Goal: Information Seeking & Learning: Learn about a topic

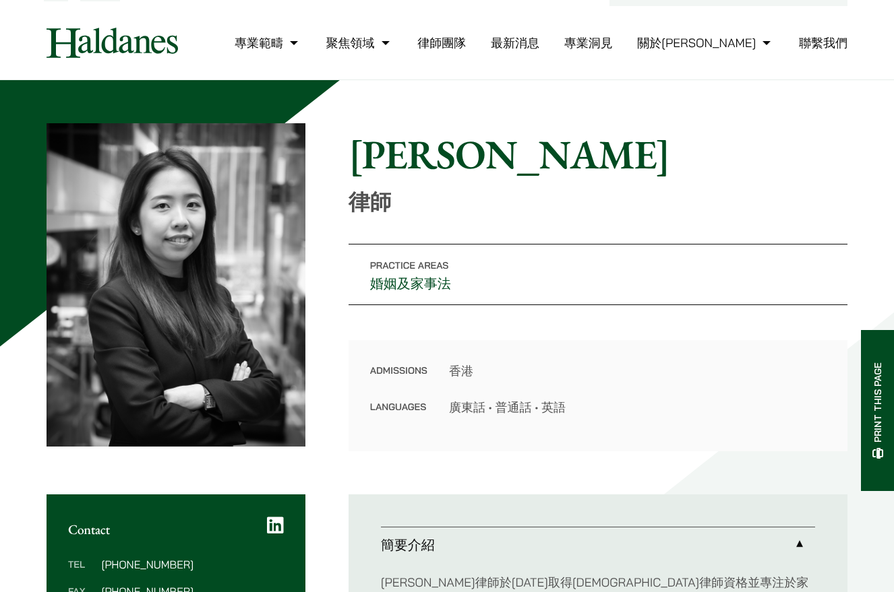
scroll to position [9, 0]
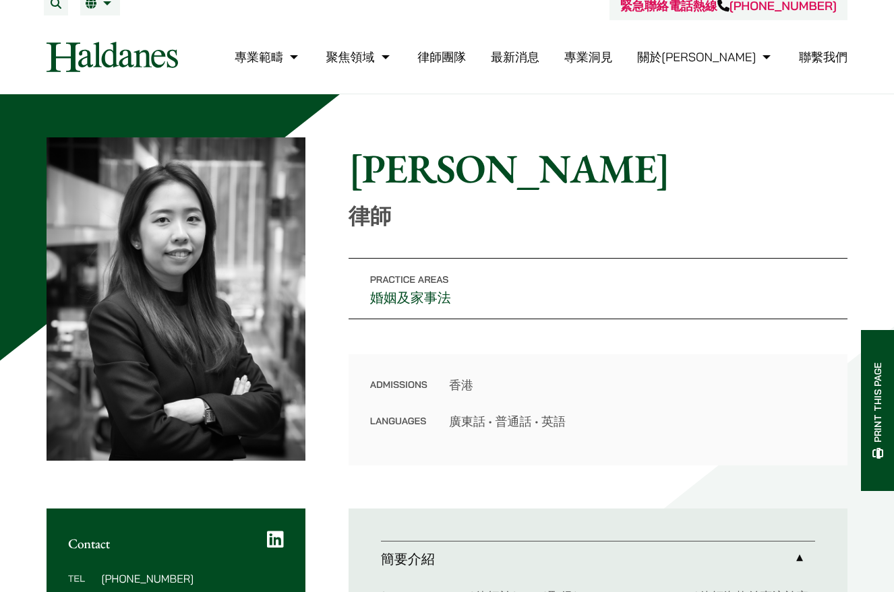
click at [404, 299] on link "婚姻及家事法" at bounding box center [410, 298] width 81 height 18
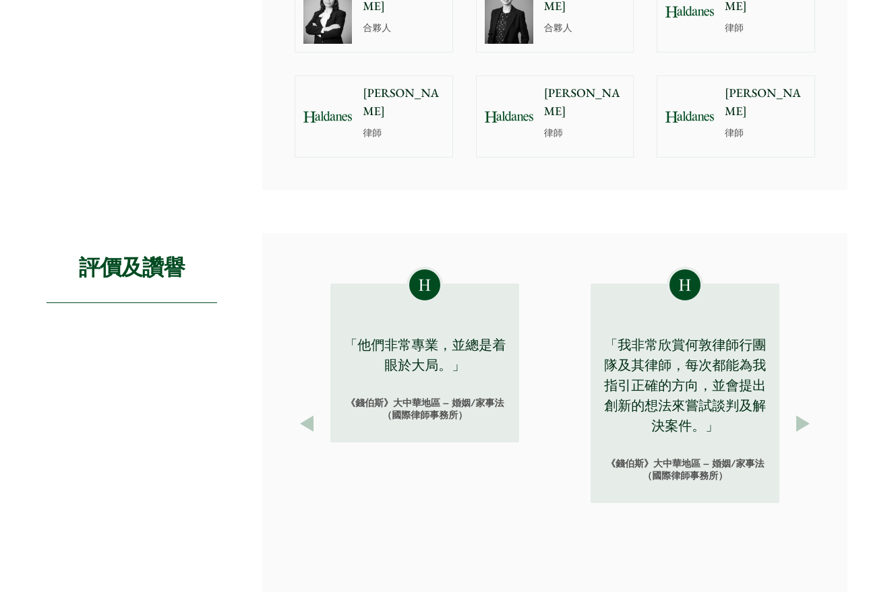
scroll to position [876, 0]
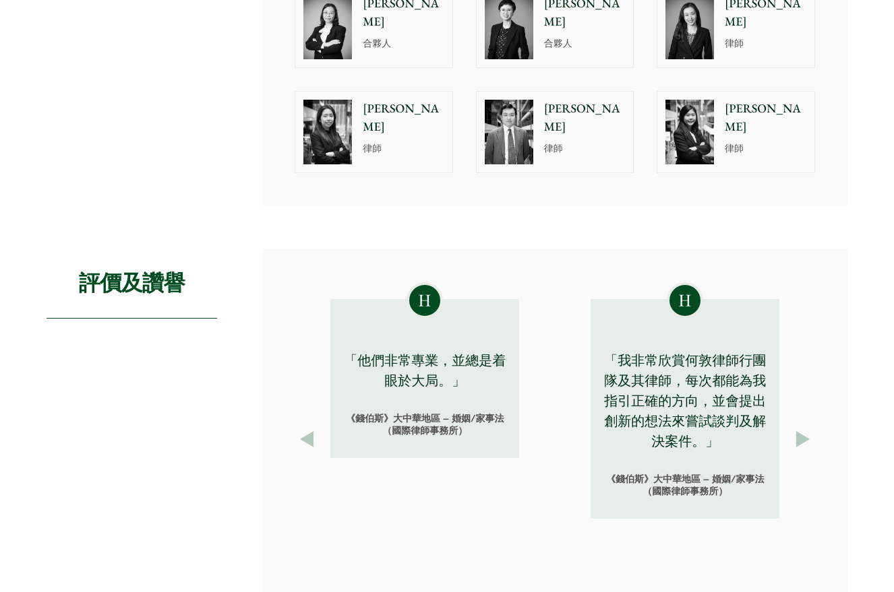
drag, startPoint x: 710, startPoint y: 113, endPoint x: 702, endPoint y: 124, distance: 14.4
click at [710, 113] on img at bounding box center [689, 132] width 49 height 65
click at [346, 119] on img at bounding box center [327, 132] width 49 height 65
click at [718, 127] on div at bounding box center [689, 132] width 65 height 81
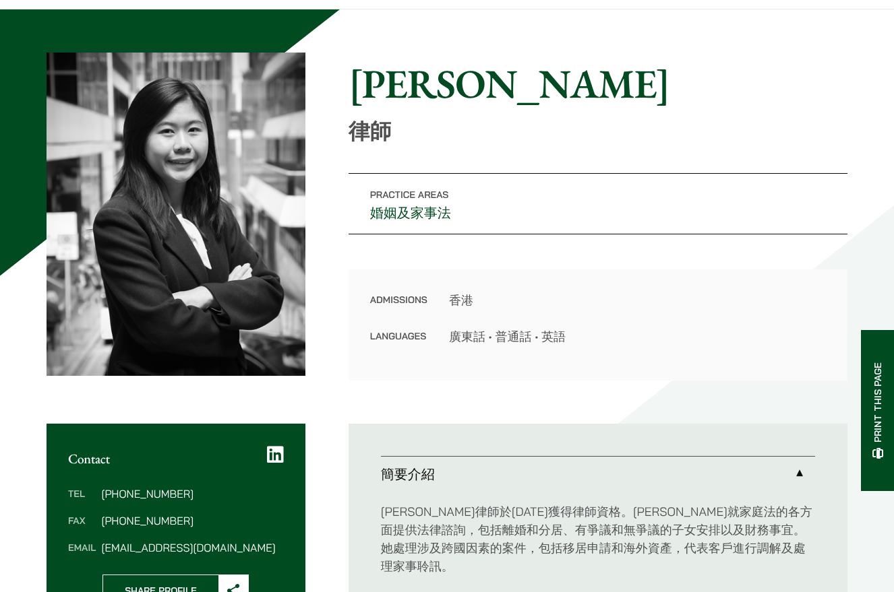
scroll to position [270, 0]
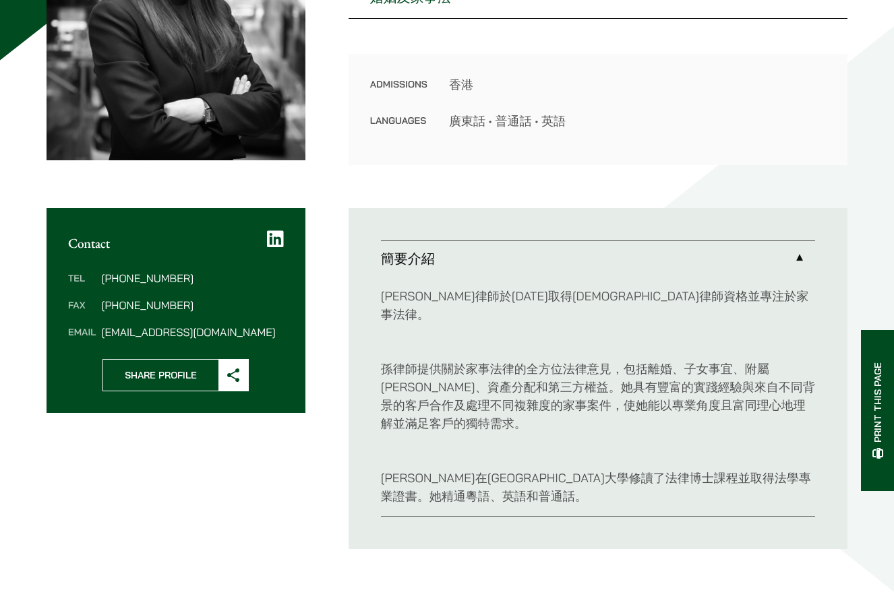
scroll to position [404, 0]
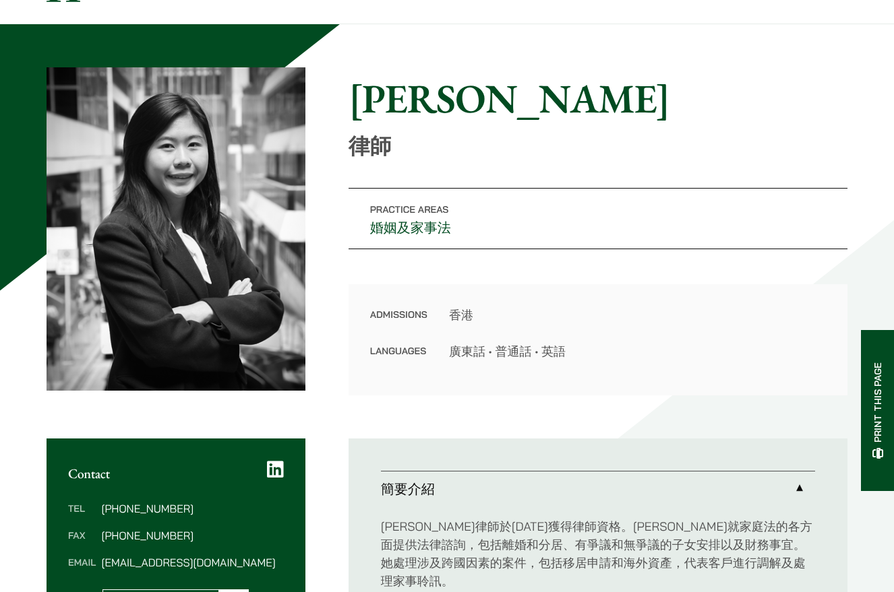
scroll to position [202, 0]
